Goal: Navigation & Orientation: Understand site structure

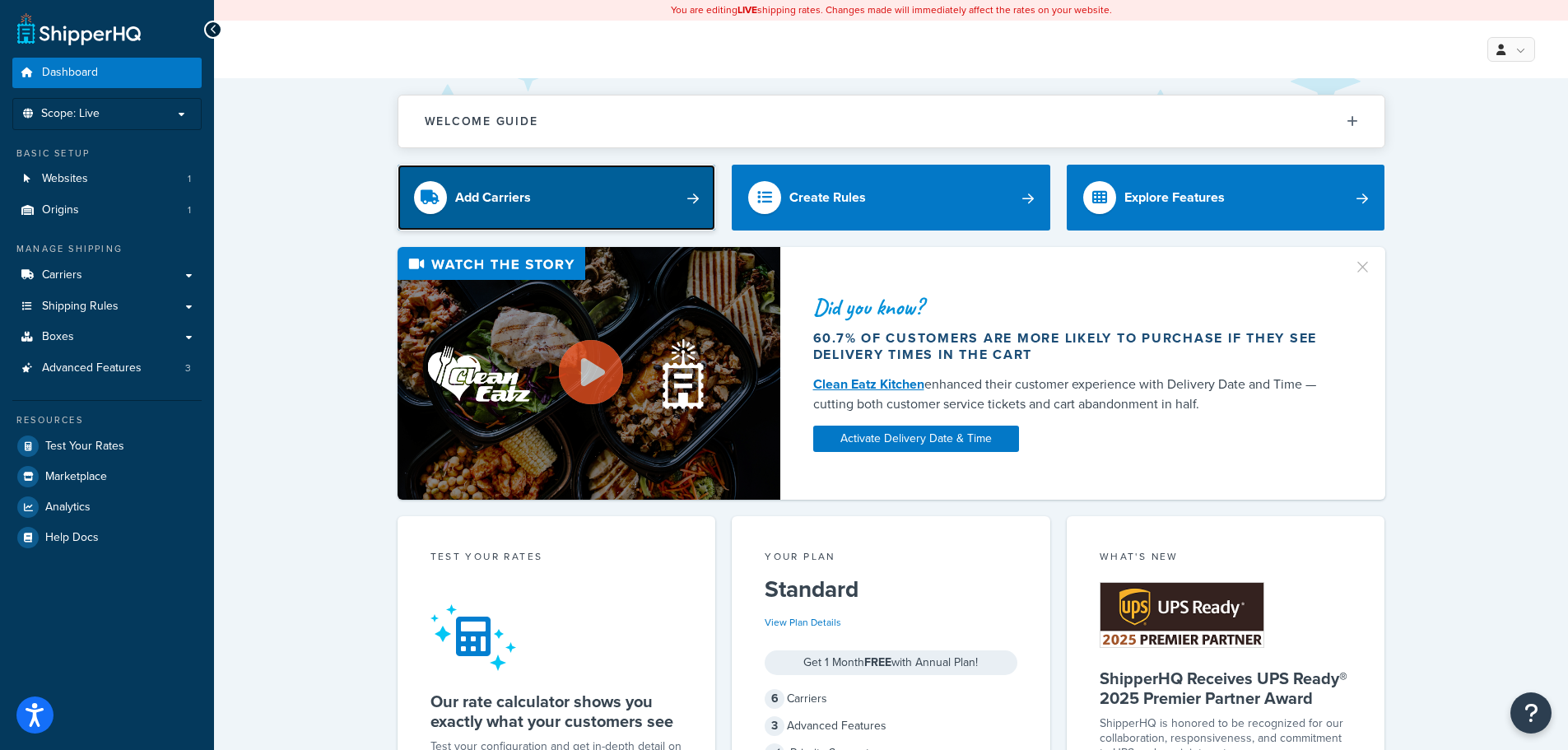
click at [695, 199] on link "Add Carriers" at bounding box center [556, 198] width 318 height 66
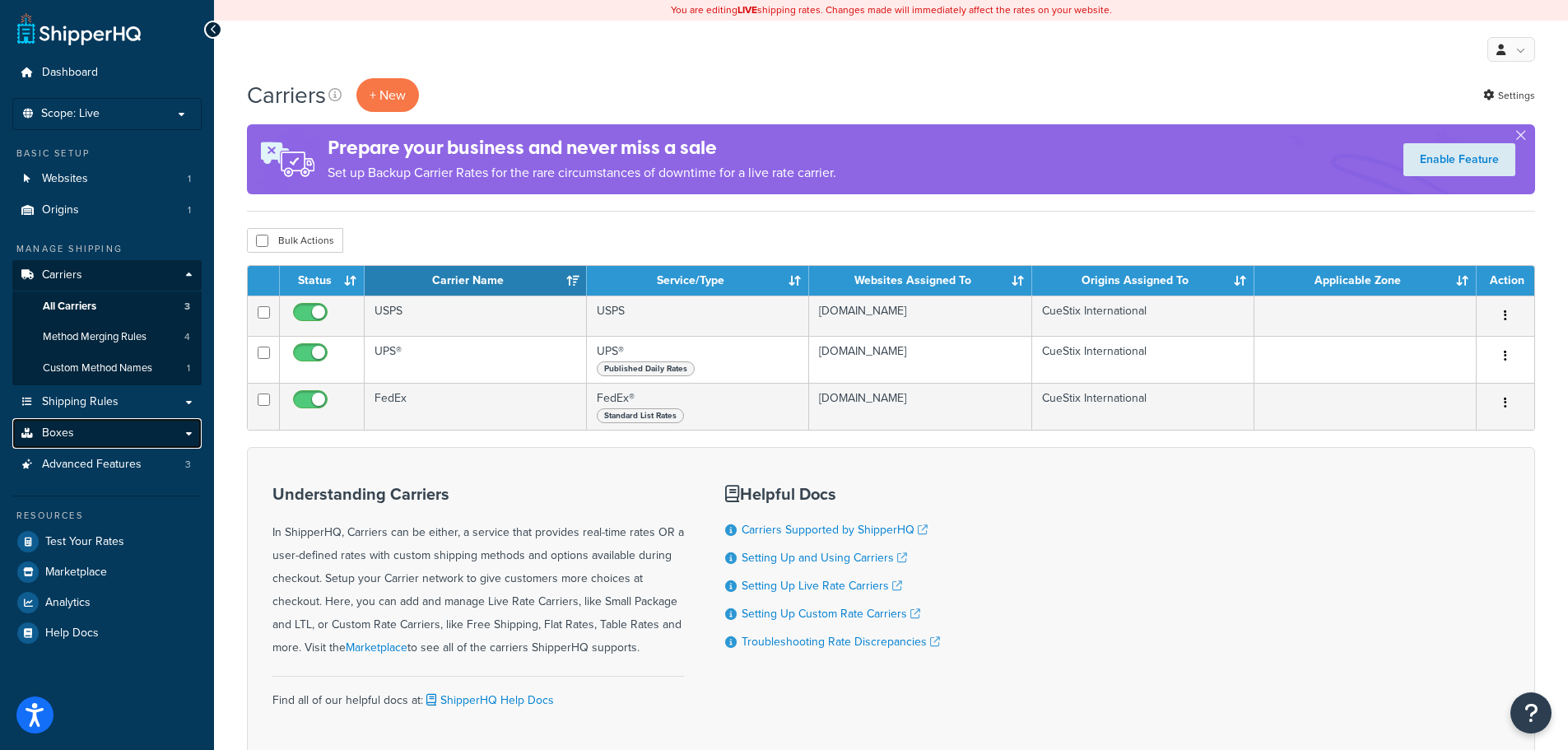
click at [46, 433] on span "Boxes" at bounding box center [57, 434] width 32 height 14
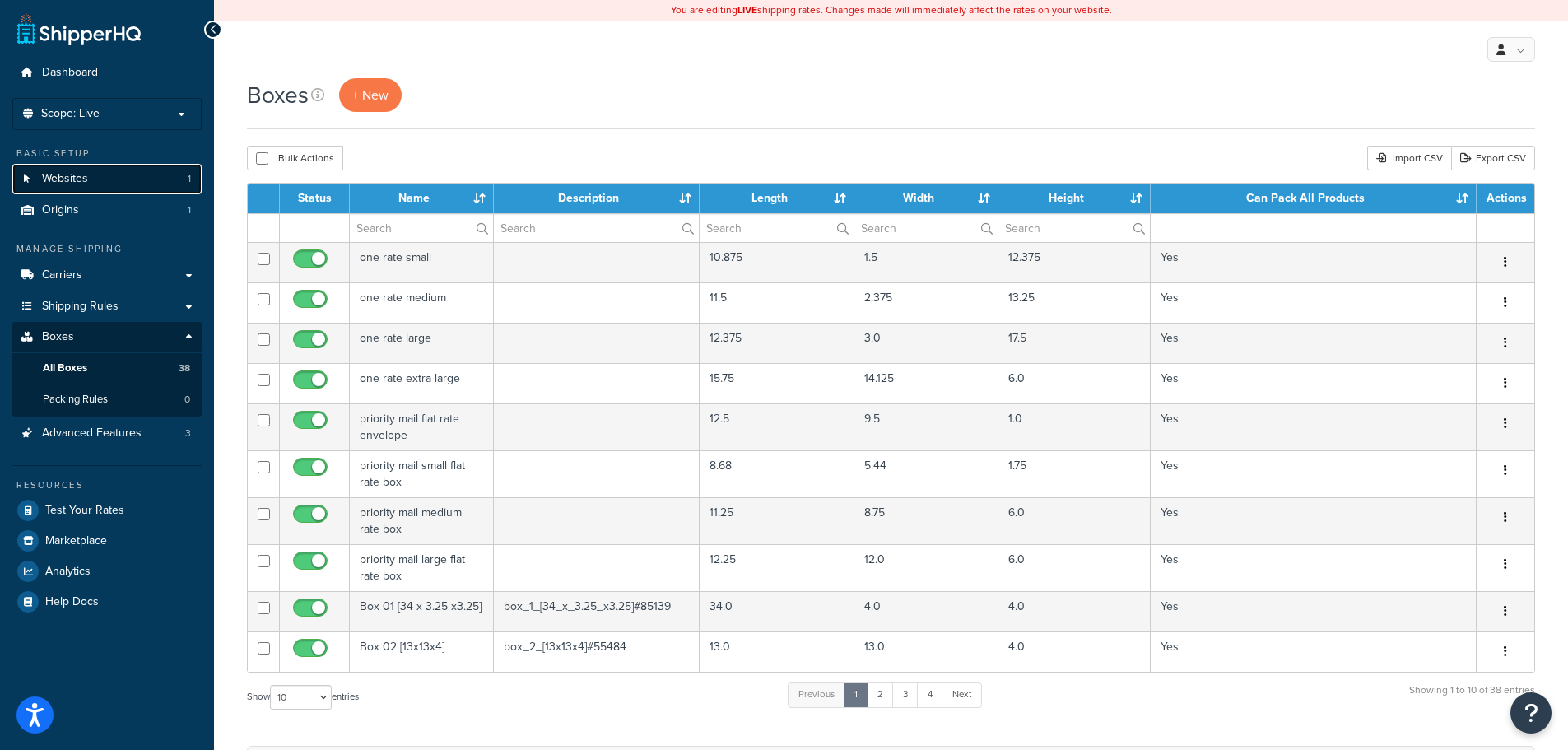
click at [66, 183] on span "Websites" at bounding box center [64, 179] width 46 height 14
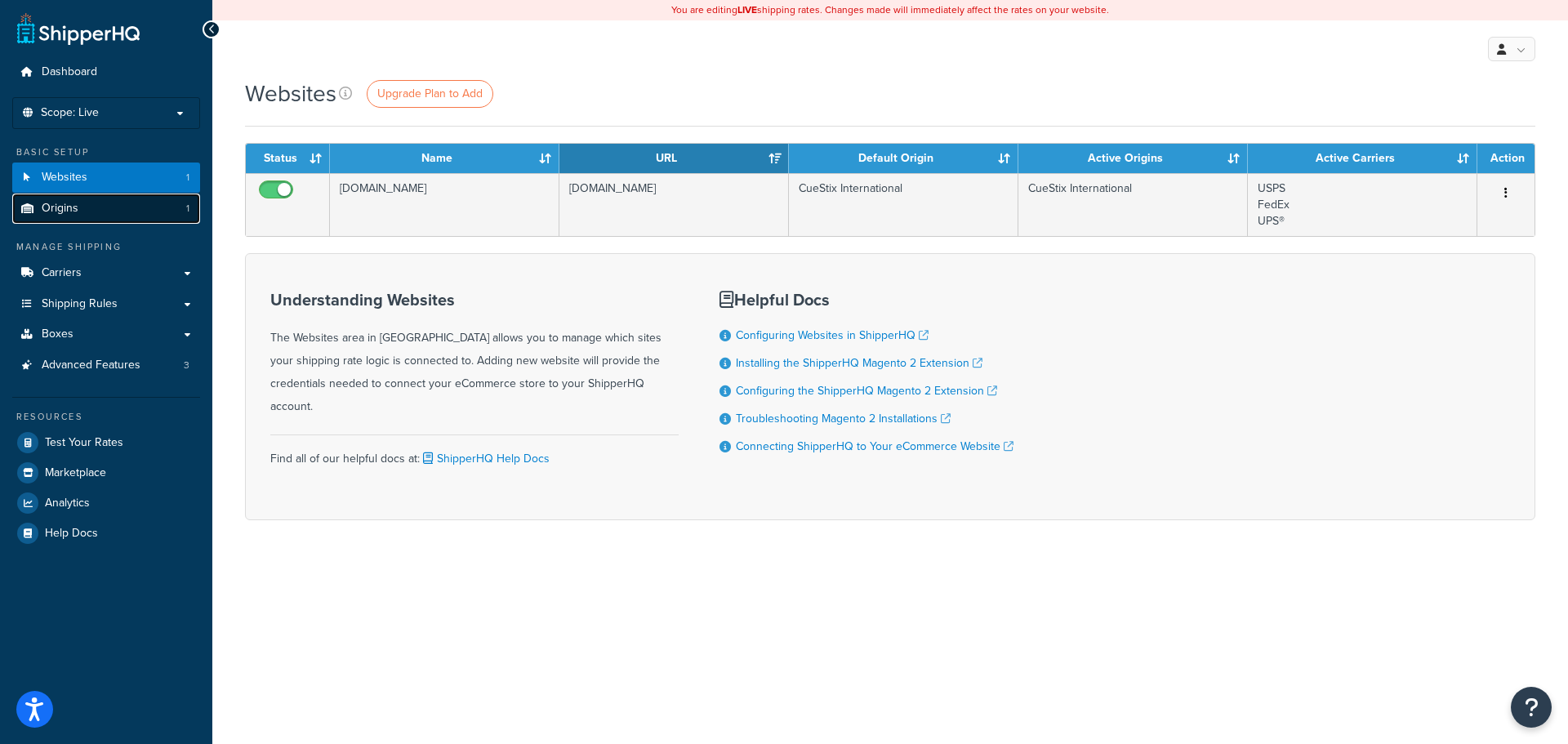
click at [66, 202] on span "Origins" at bounding box center [59, 209] width 37 height 14
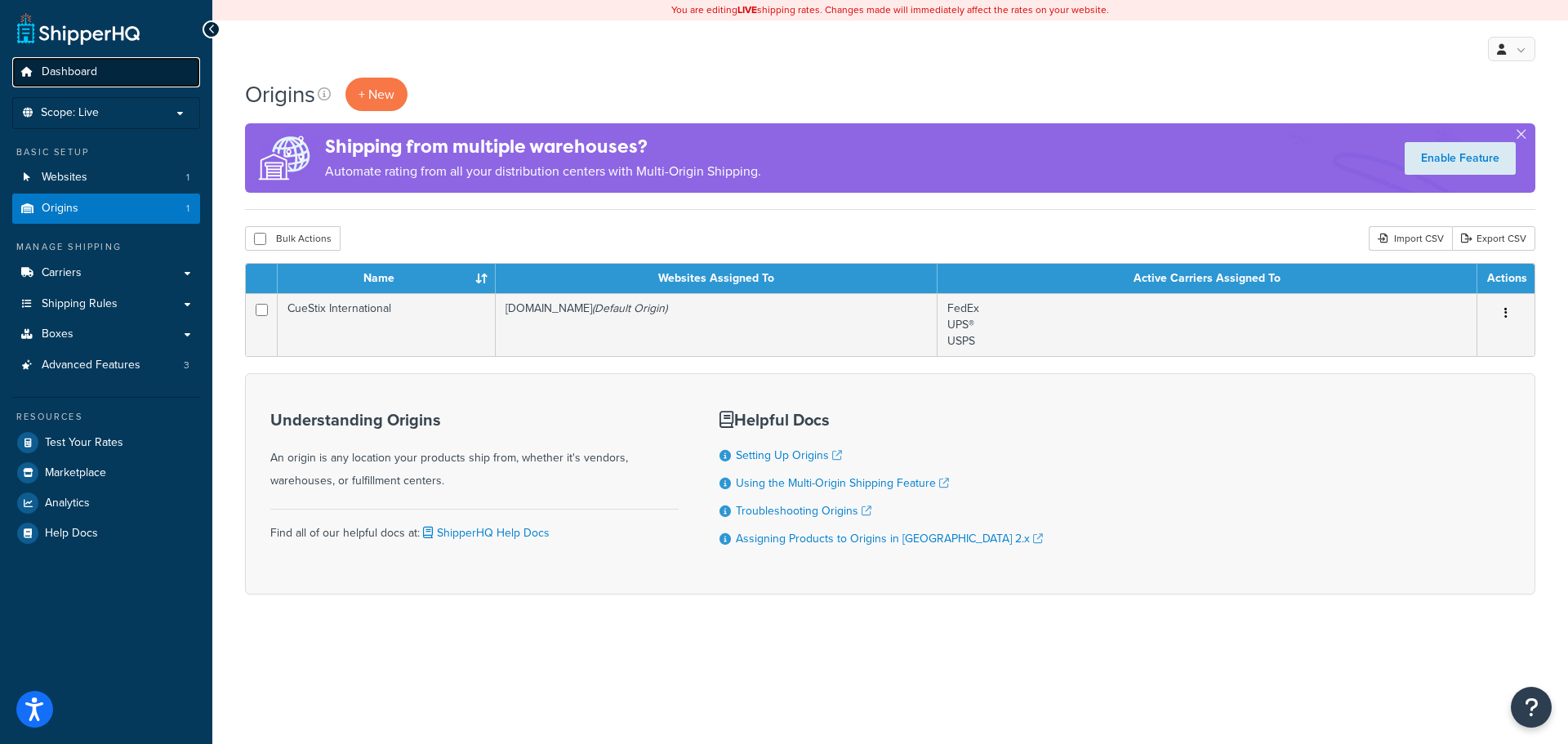
click at [56, 75] on span "Dashboard" at bounding box center [69, 72] width 56 height 14
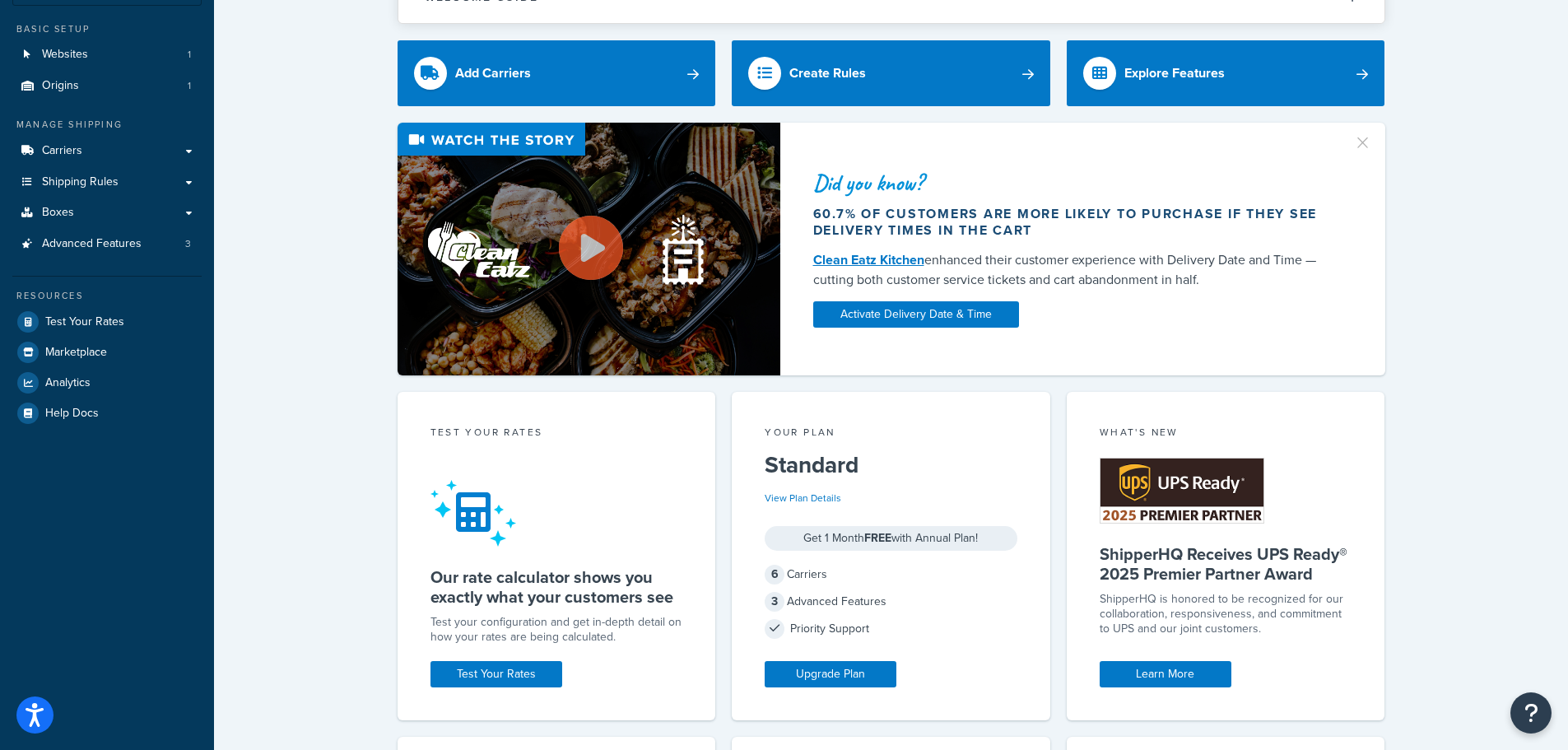
scroll to position [21, 0]
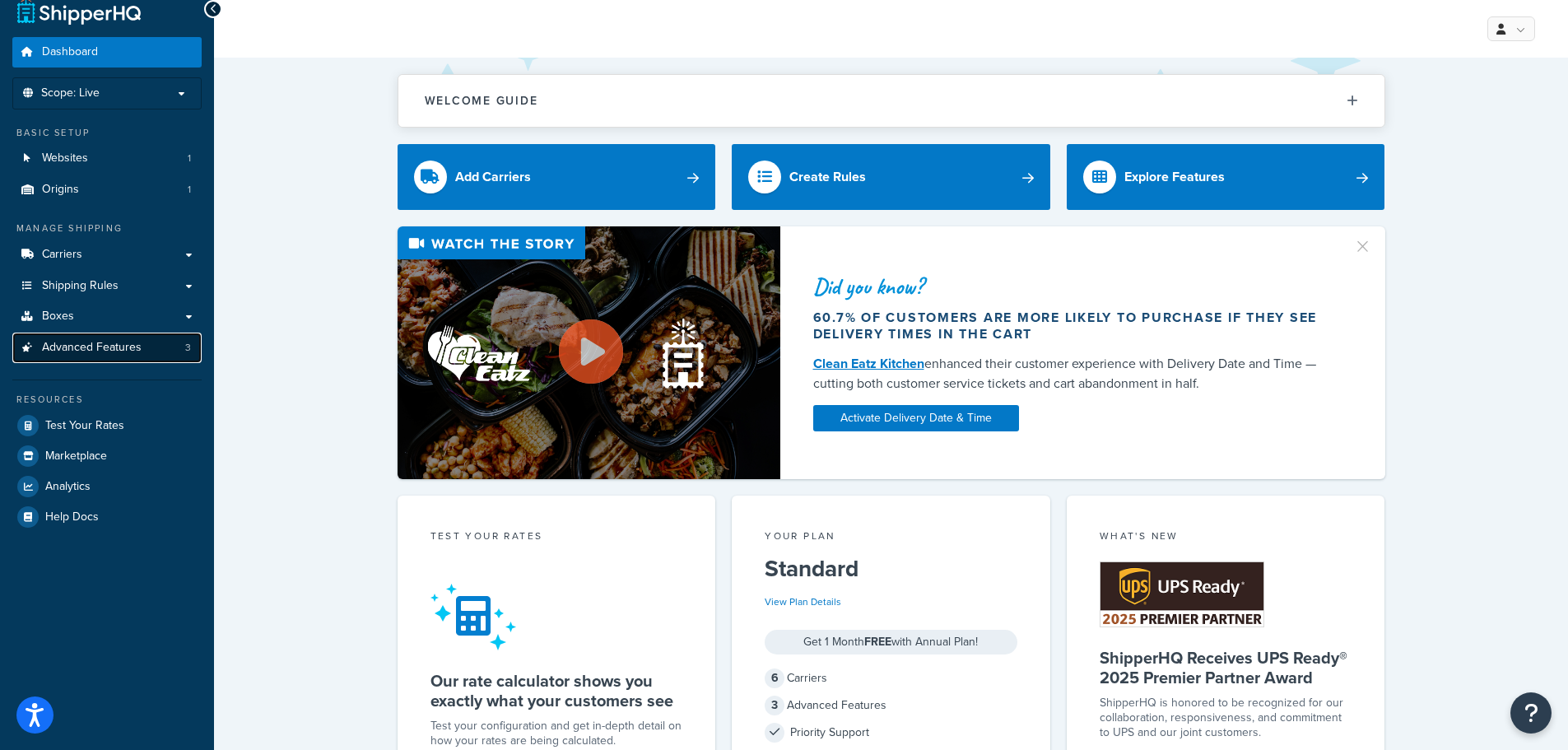
click at [91, 342] on span "Advanced Features" at bounding box center [91, 348] width 100 height 14
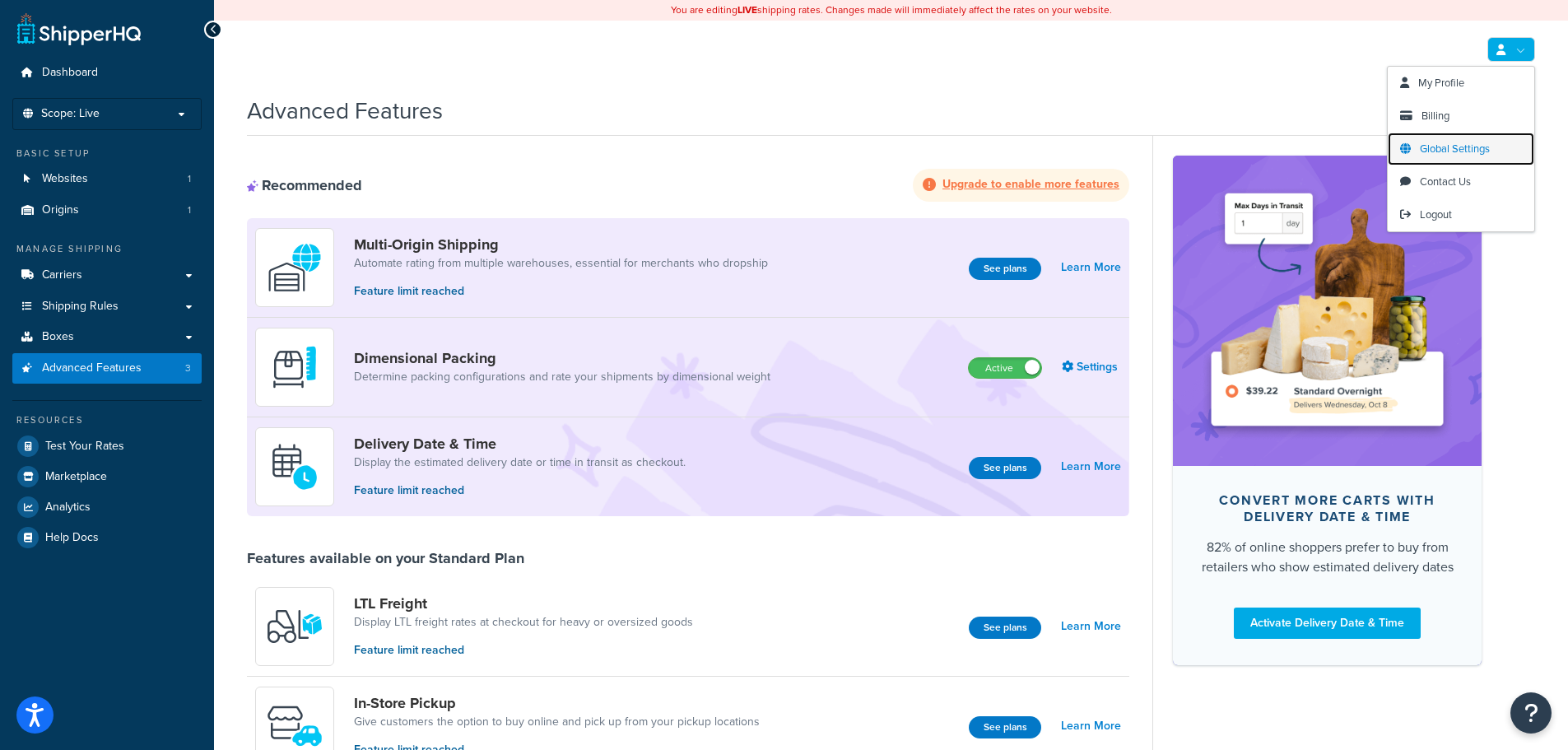
click at [1440, 145] on span "Global Settings" at bounding box center [1454, 148] width 70 height 16
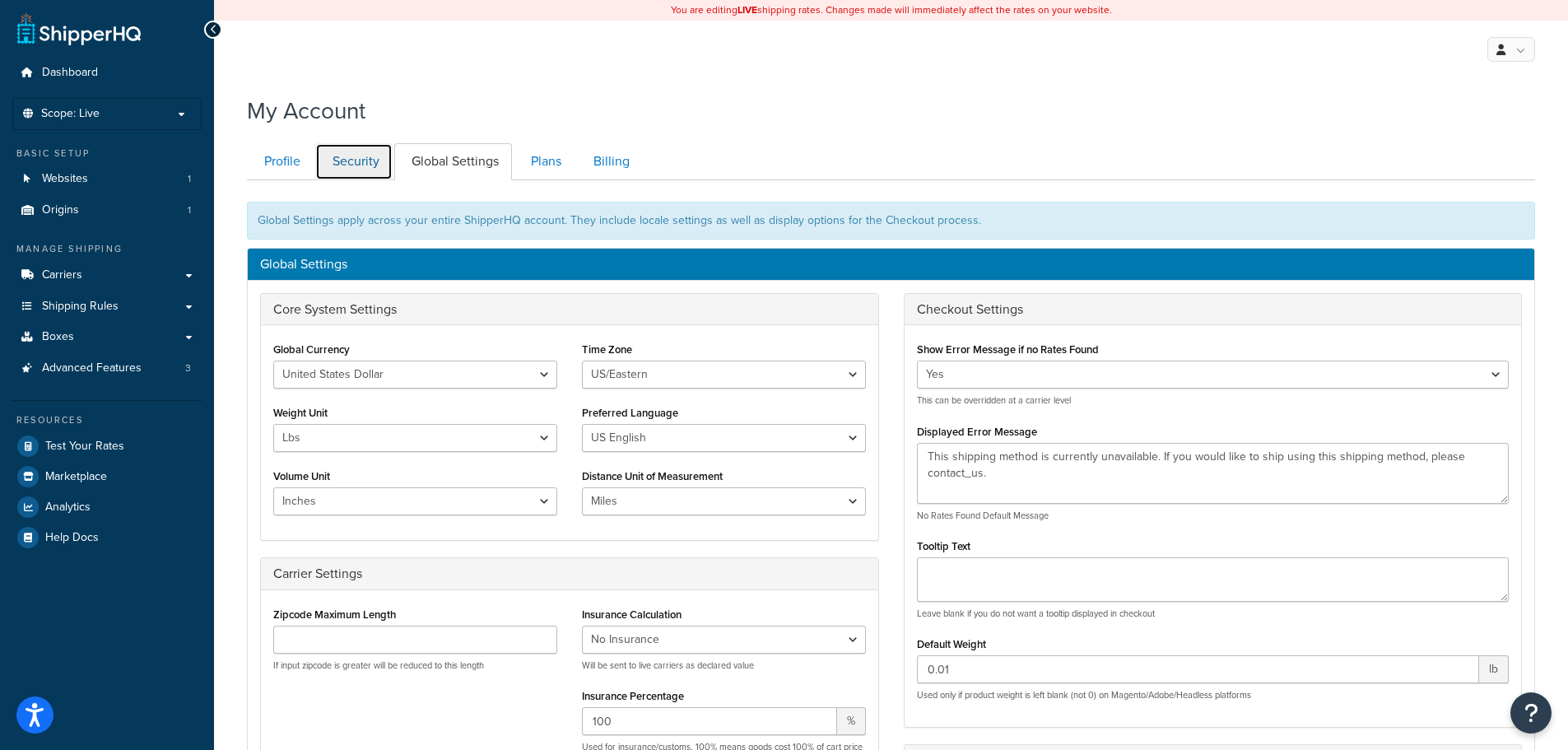
click at [350, 168] on link "Security" at bounding box center [354, 161] width 77 height 37
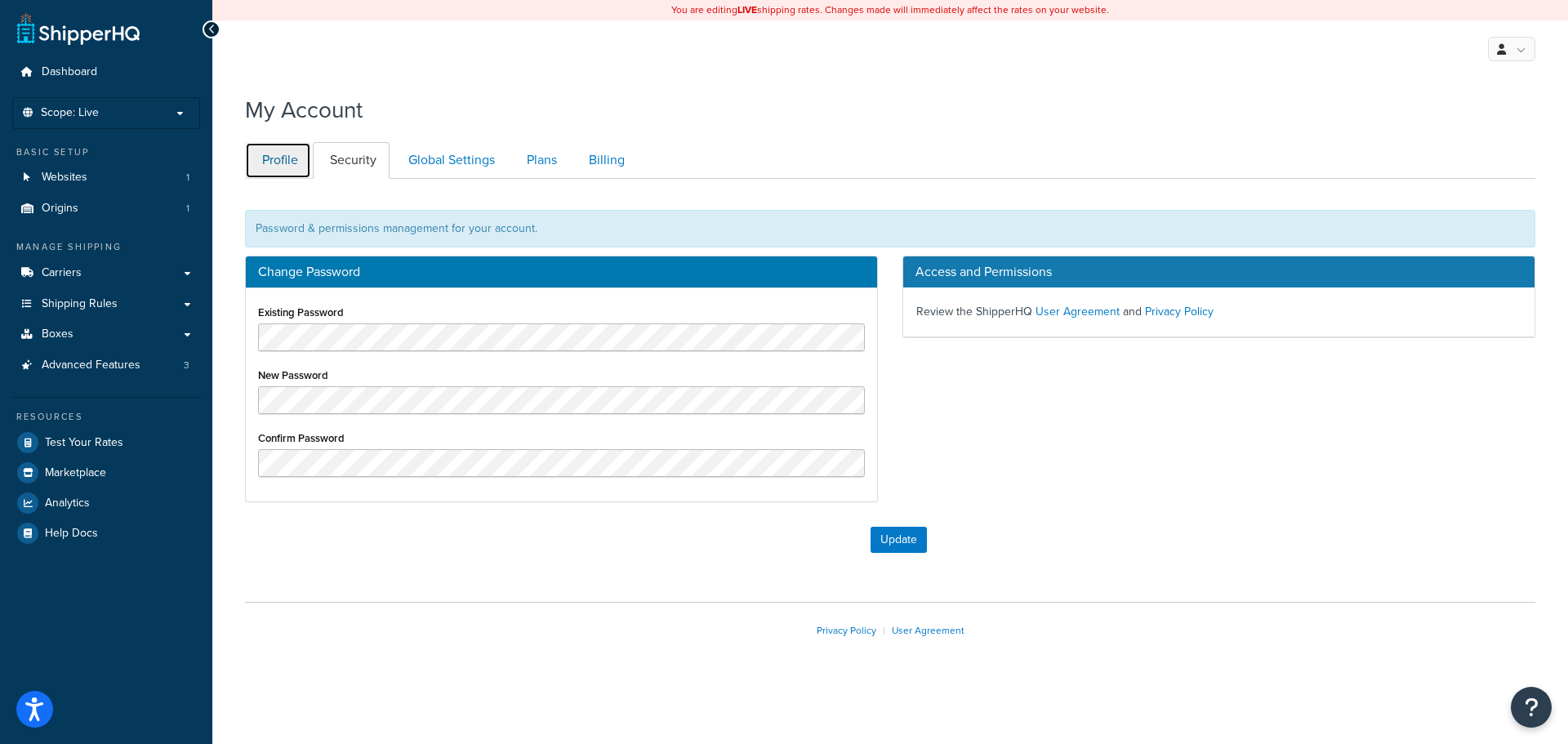
click at [281, 163] on link "Profile" at bounding box center [278, 160] width 66 height 37
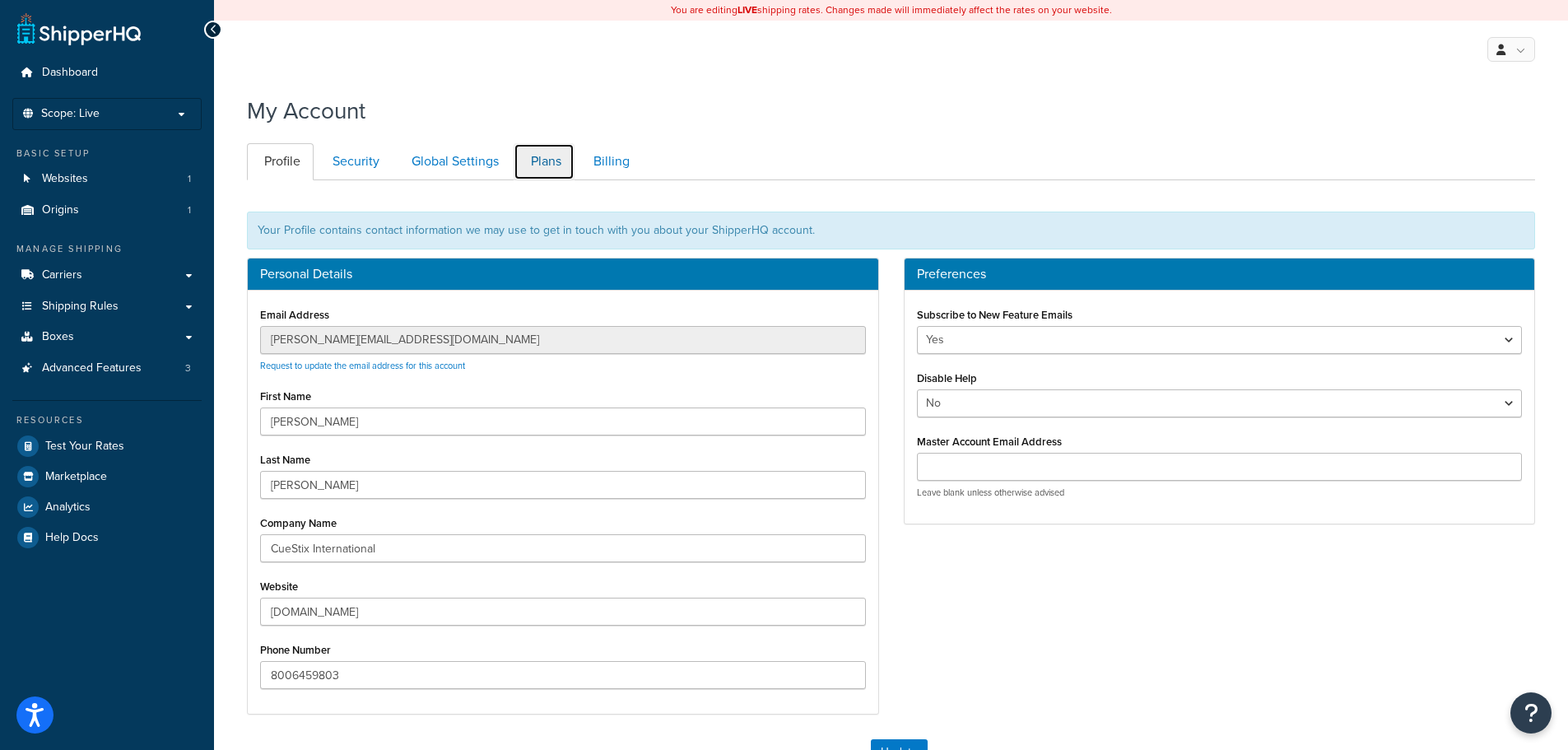
click at [564, 161] on link "Plans" at bounding box center [543, 161] width 61 height 37
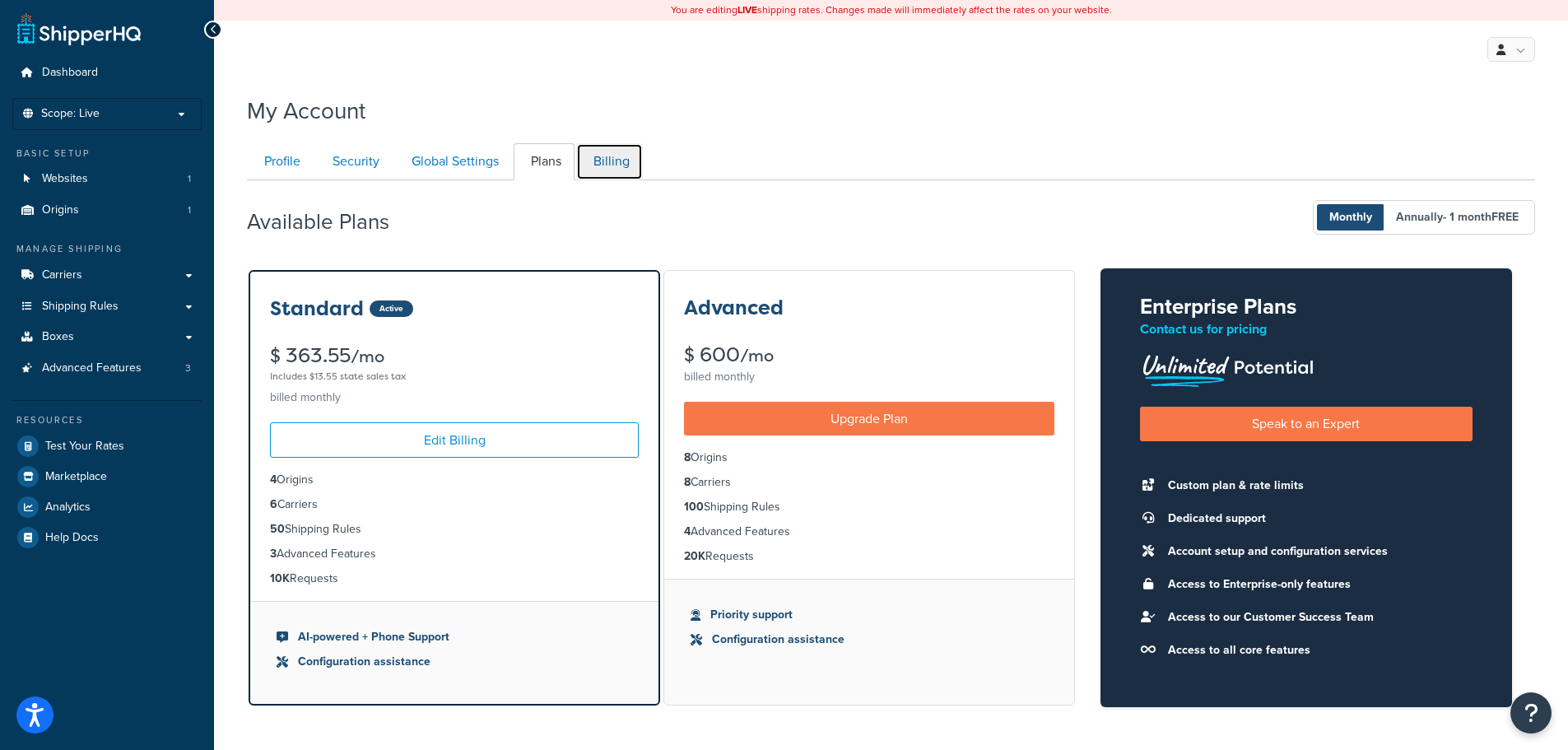
click at [614, 162] on link "Billing" at bounding box center [609, 161] width 67 height 37
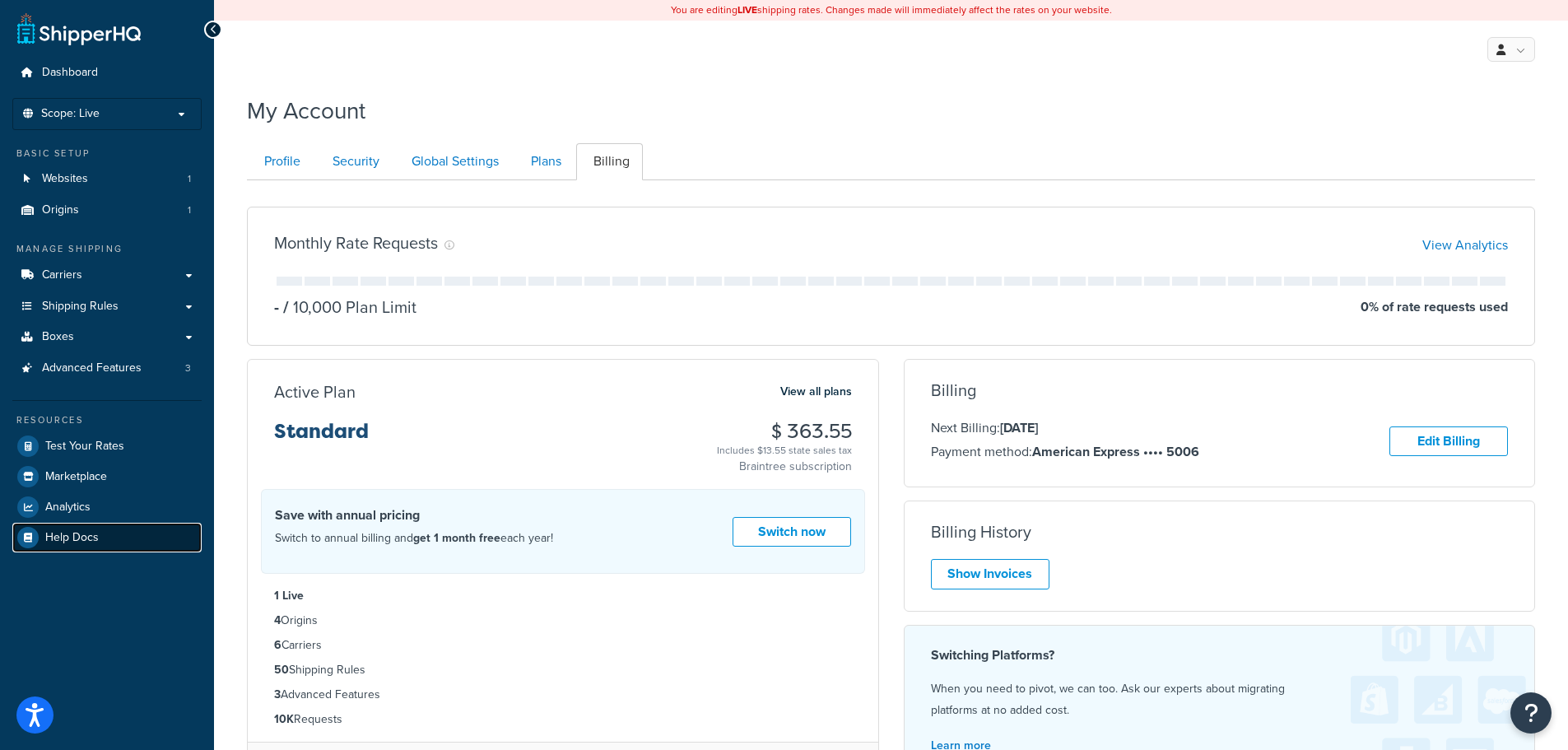
click at [74, 532] on span "Help Docs" at bounding box center [72, 538] width 54 height 14
